Goal: Obtain resource: Obtain resource

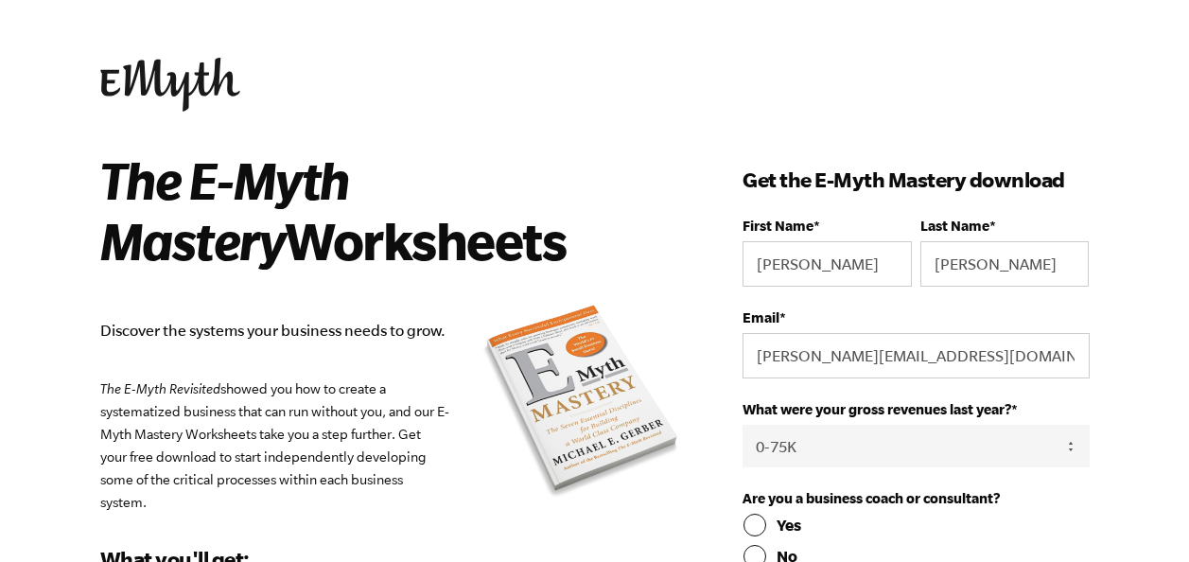
select select "0-75K"
